Goal: Find specific page/section: Find specific page/section

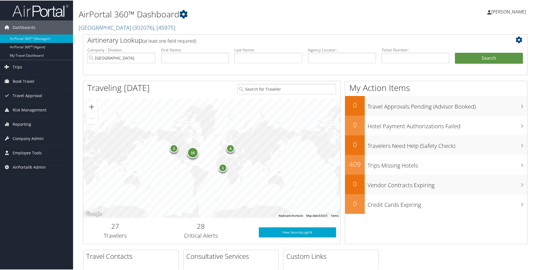
click at [392, 67] on li "Ticket Number:" at bounding box center [416, 60] width 74 height 26
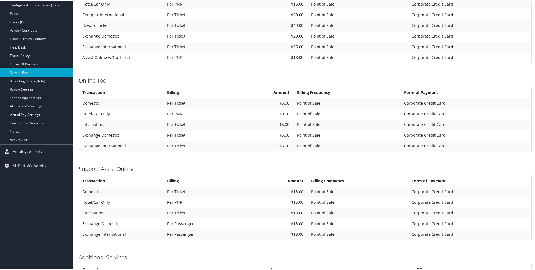
scroll to position [138, 0]
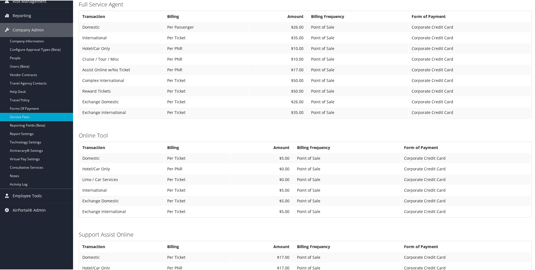
scroll to position [84, 0]
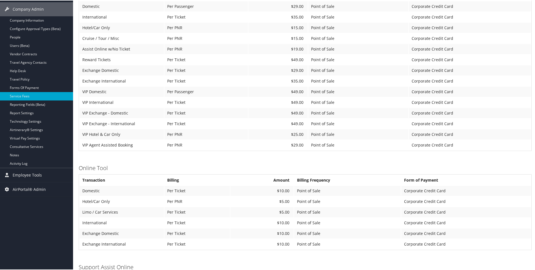
scroll to position [140, 0]
